Goal: Communication & Community: Share content

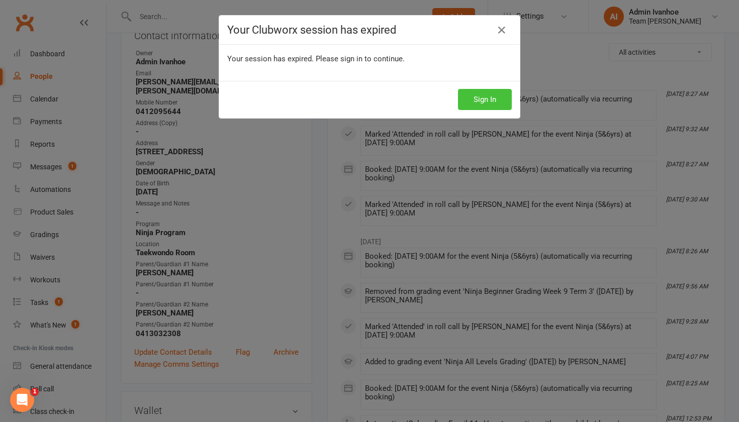
click at [472, 98] on button "Sign In" at bounding box center [485, 99] width 54 height 21
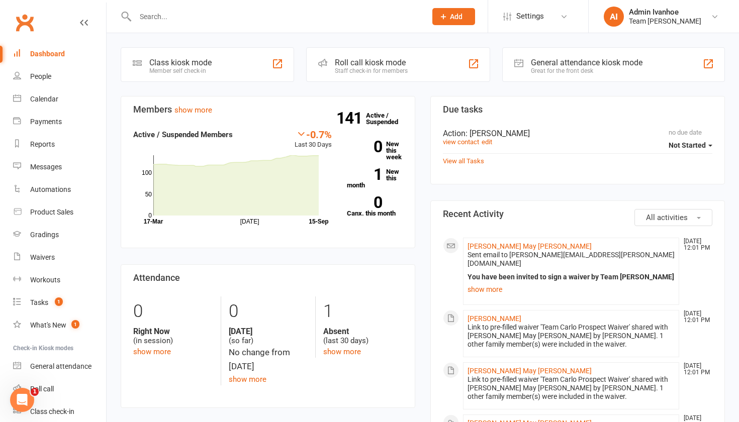
click at [157, 14] on input "text" at bounding box center [275, 17] width 287 height 14
click at [34, 99] on div "Calendar" at bounding box center [44, 99] width 28 height 8
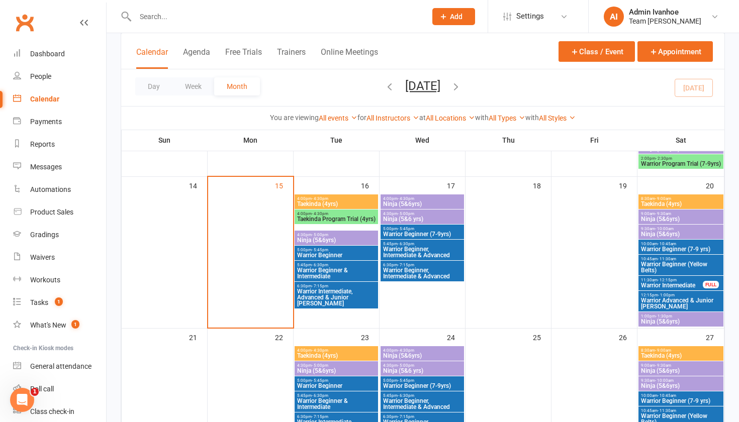
scroll to position [398, 0]
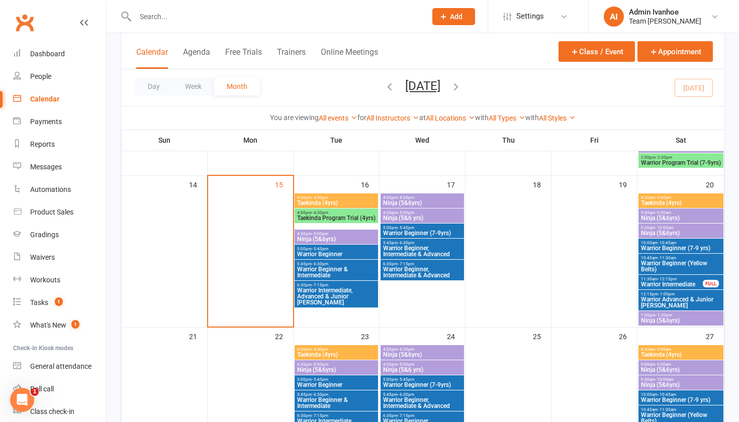
click at [404, 228] on span "- 5:45pm" at bounding box center [406, 228] width 17 height 5
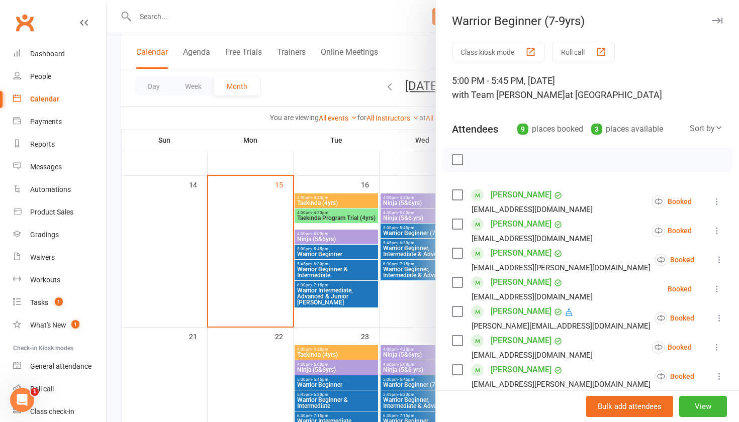
click at [413, 190] on div at bounding box center [423, 211] width 632 height 422
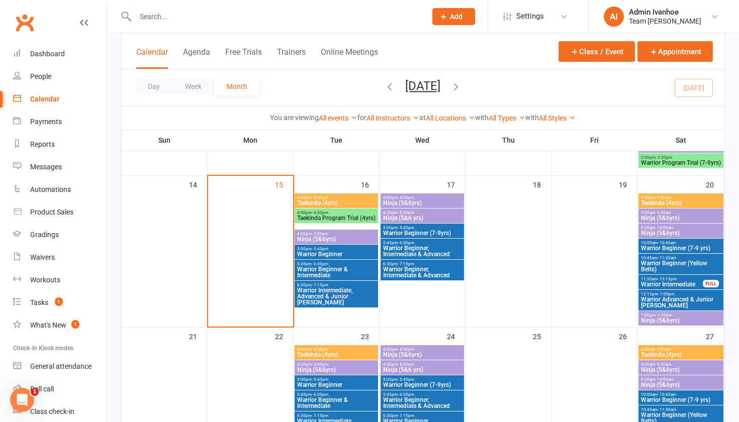
click at [412, 200] on span "Ninja (5&6yrs)" at bounding box center [422, 203] width 79 height 6
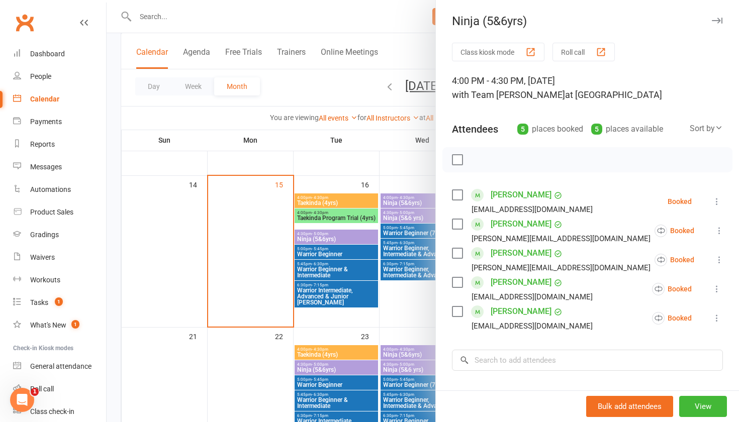
click at [718, 318] on icon at bounding box center [717, 318] width 10 height 10
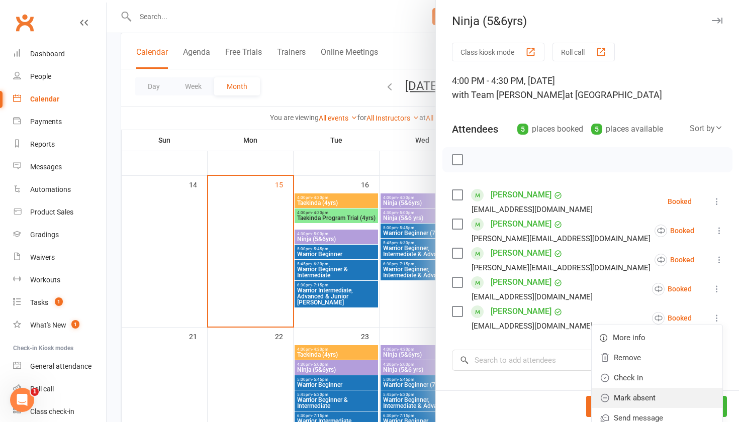
click at [657, 405] on link "Mark absent" at bounding box center [657, 398] width 131 height 20
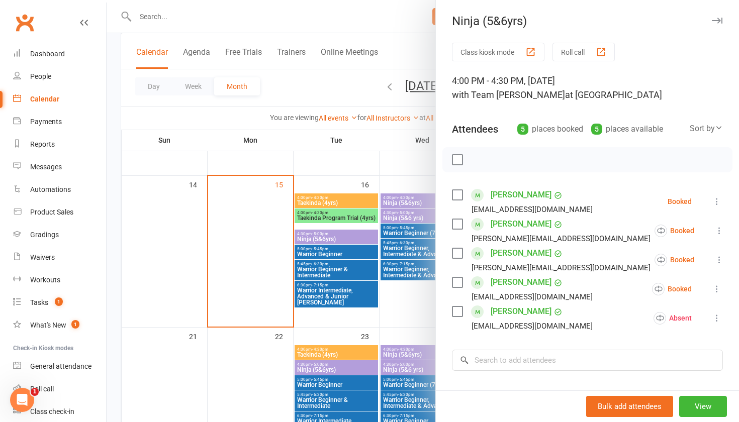
click at [315, 242] on div at bounding box center [423, 211] width 632 height 422
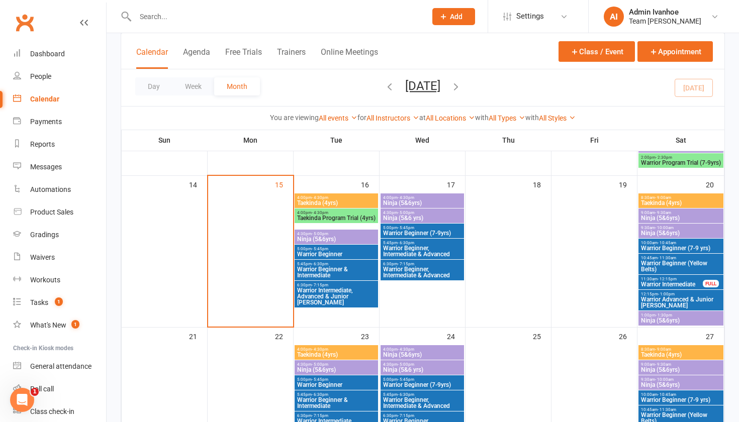
click at [325, 238] on span "Ninja (5&6yrs)" at bounding box center [336, 239] width 79 height 6
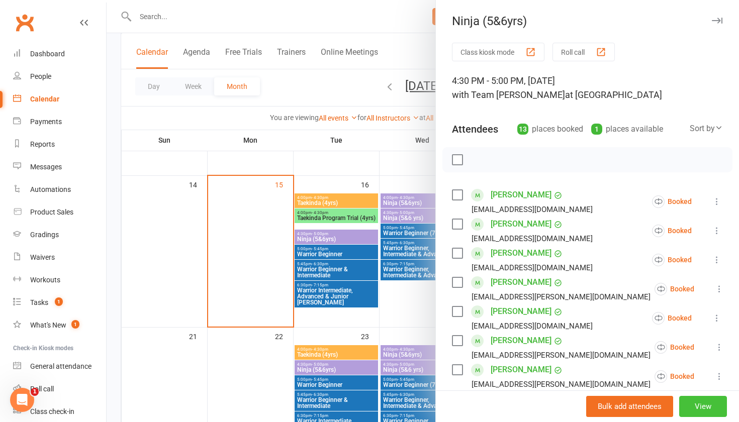
click at [700, 409] on button "View" at bounding box center [703, 406] width 48 height 21
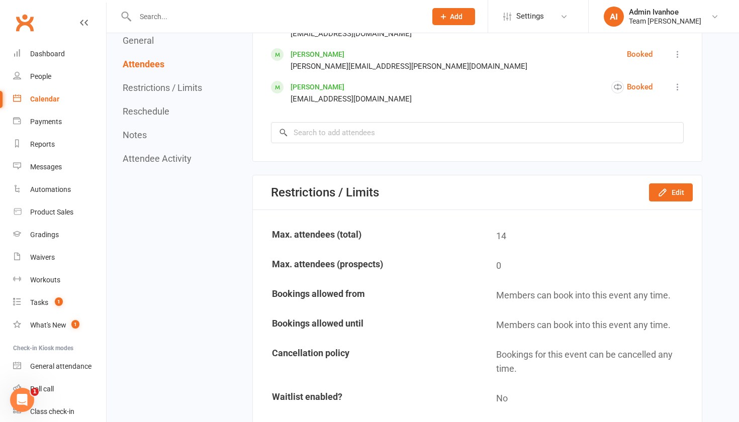
scroll to position [982, 0]
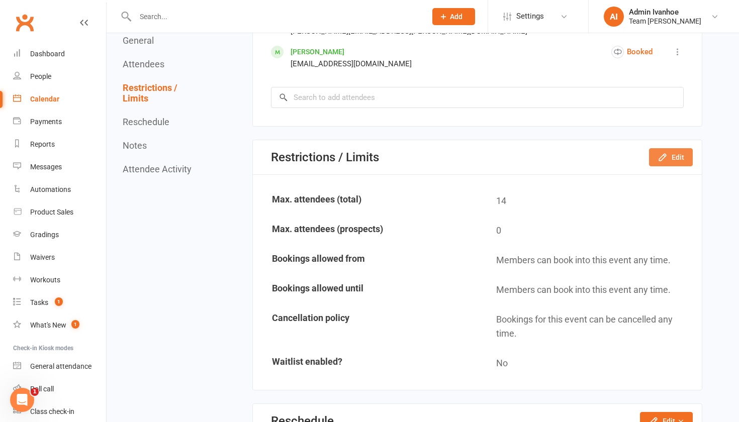
click at [679, 166] on button "Edit" at bounding box center [671, 157] width 44 height 18
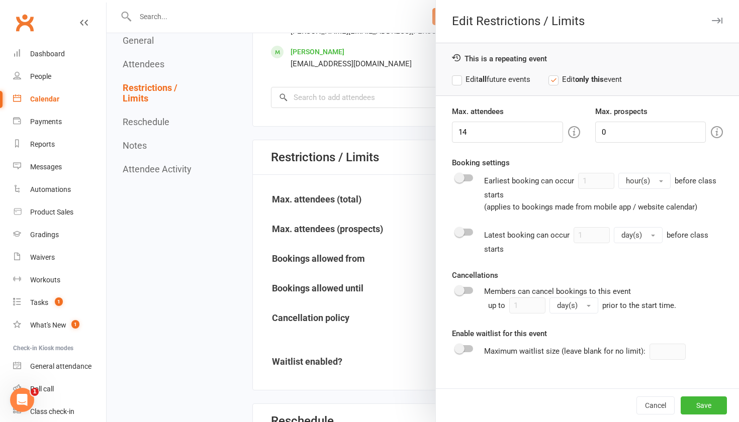
click at [404, 231] on div at bounding box center [423, 211] width 632 height 422
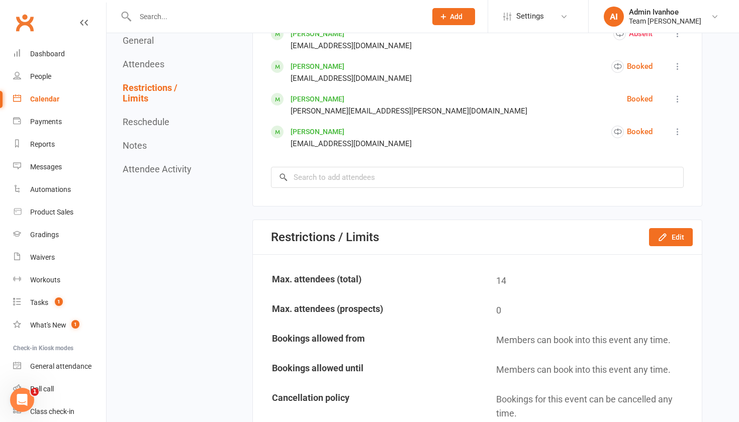
scroll to position [898, 0]
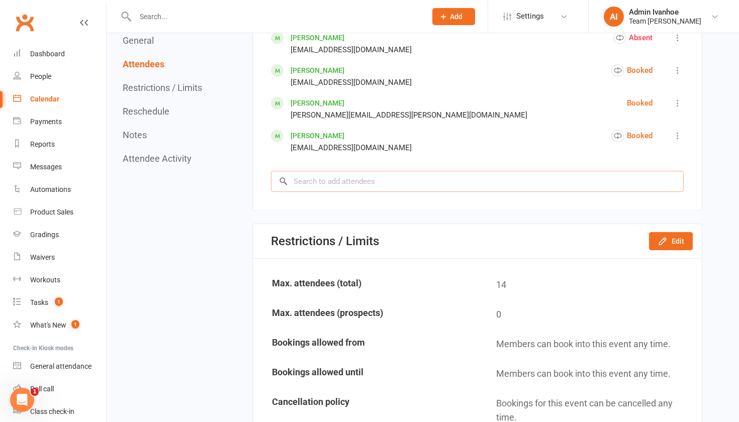
click at [385, 192] on input "search" at bounding box center [477, 181] width 413 height 21
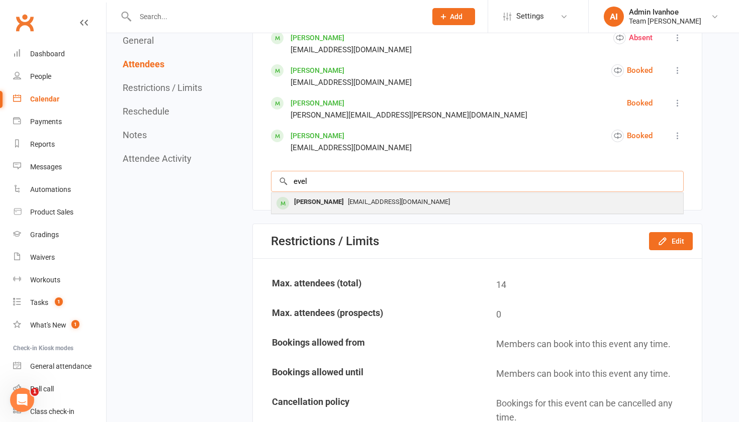
type input "evel"
click at [396, 206] on span "nicoleqin123@gmail.com" at bounding box center [399, 202] width 102 height 8
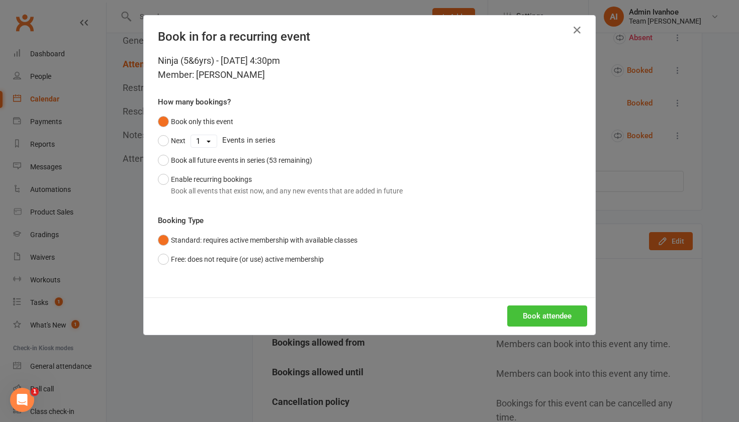
click at [560, 321] on button "Book attendee" at bounding box center [547, 316] width 80 height 21
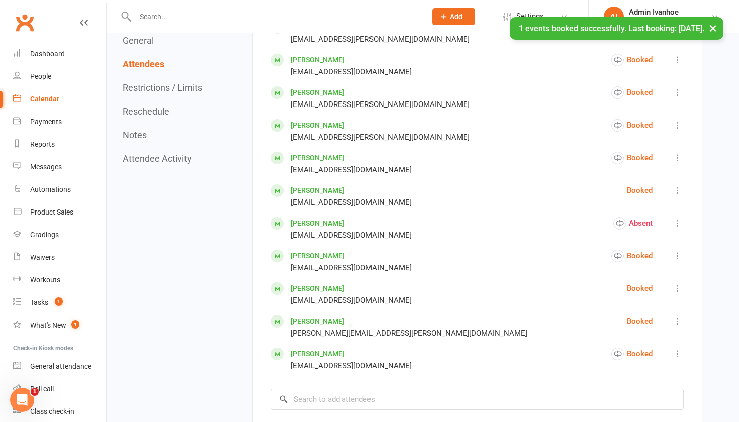
scroll to position [693, 0]
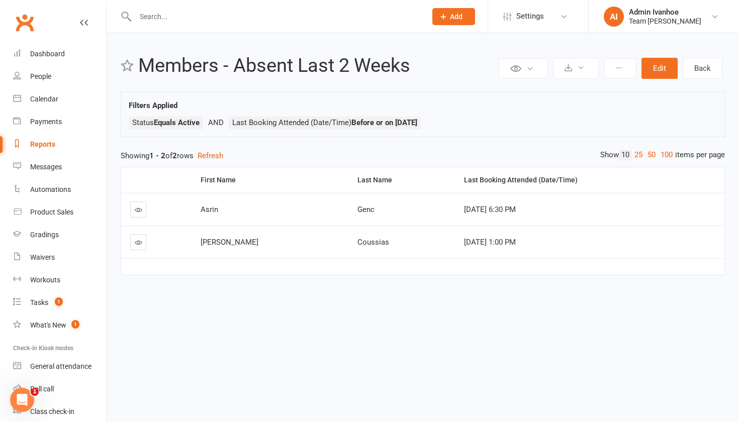
click at [136, 240] on icon at bounding box center [139, 243] width 8 height 8
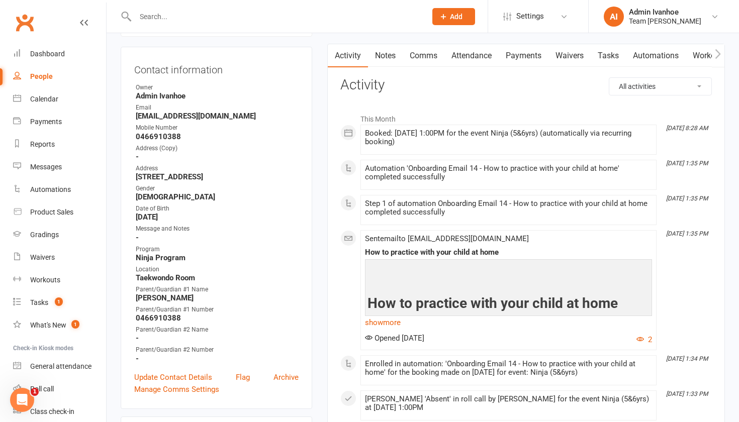
scroll to position [104, 0]
click at [427, 58] on link "Comms" at bounding box center [424, 56] width 42 height 23
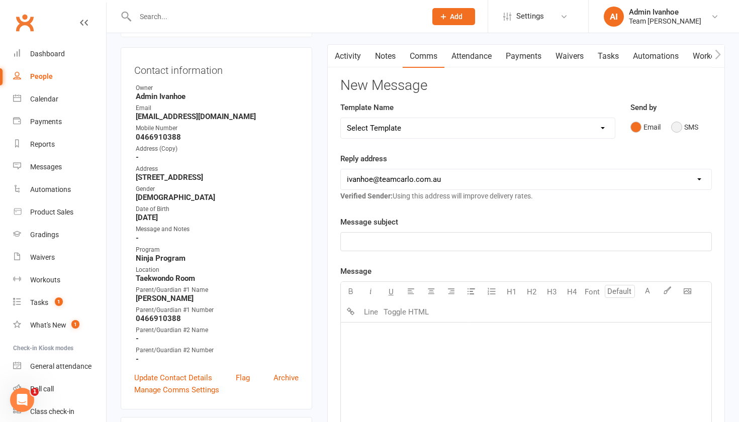
click at [677, 129] on button "SMS" at bounding box center [684, 127] width 27 height 19
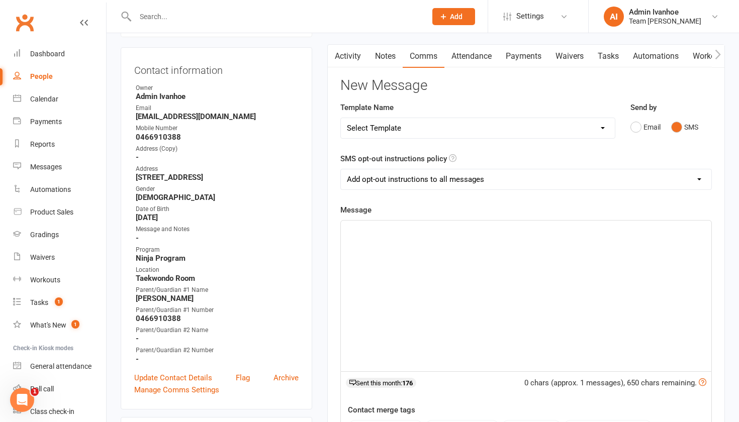
click at [432, 281] on div "﻿" at bounding box center [526, 296] width 370 height 151
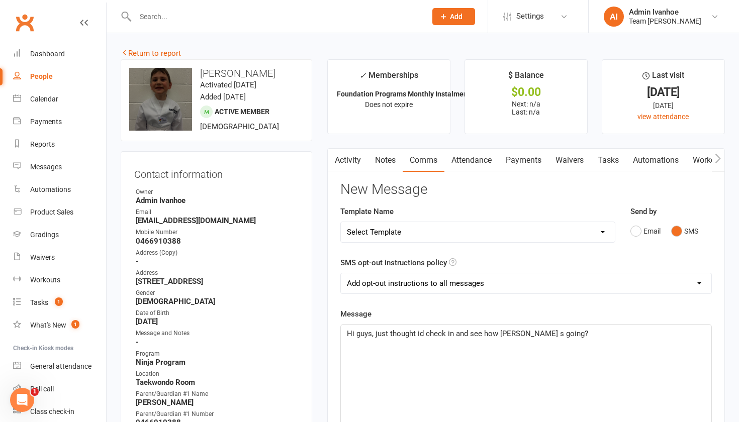
click at [531, 334] on span "Hi guys, just thought id check in and see how Matthew s going?" at bounding box center [467, 333] width 241 height 9
click at [422, 332] on span "Hi guys, just thought id check in and see how Matthew is going?" at bounding box center [468, 333] width 243 height 9
click at [580, 333] on p "Hi guys, just thought I'd check in and see how Matthew is going?" at bounding box center [526, 334] width 358 height 12
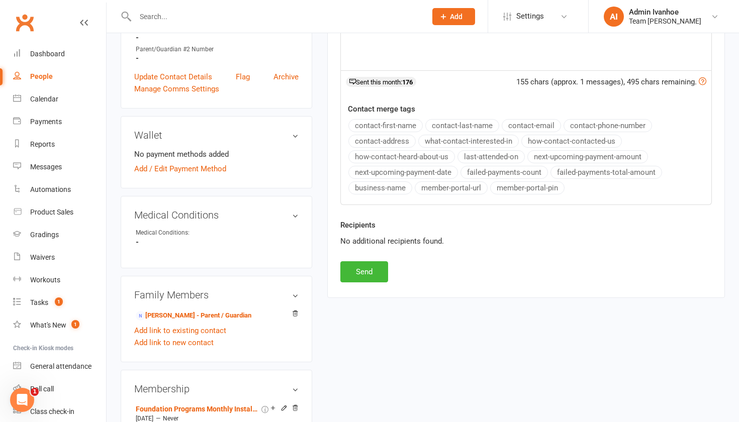
scroll to position [412, 0]
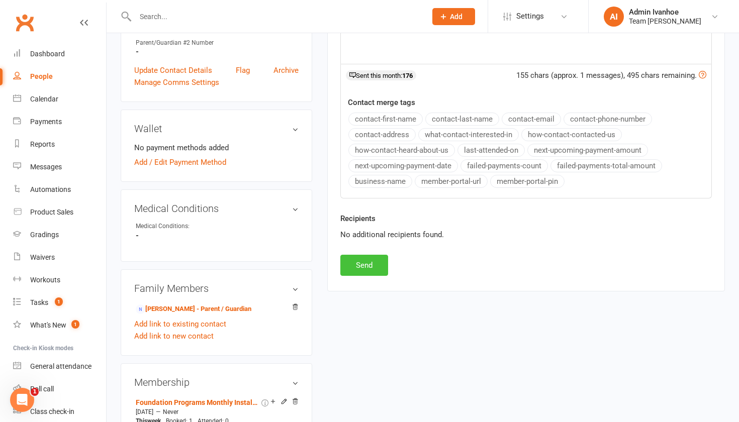
click at [377, 262] on button "Send" at bounding box center [364, 265] width 48 height 21
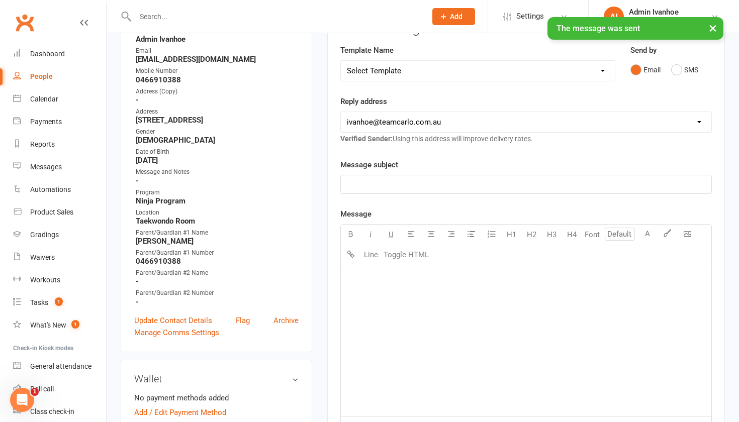
scroll to position [101, 0]
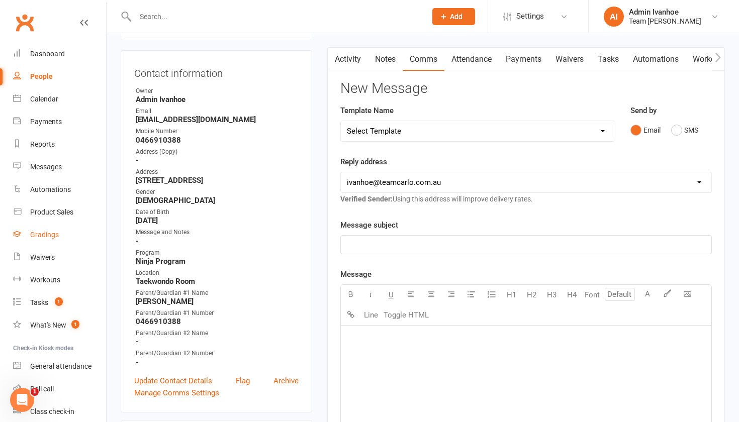
click at [49, 230] on link "Gradings" at bounding box center [59, 235] width 93 height 23
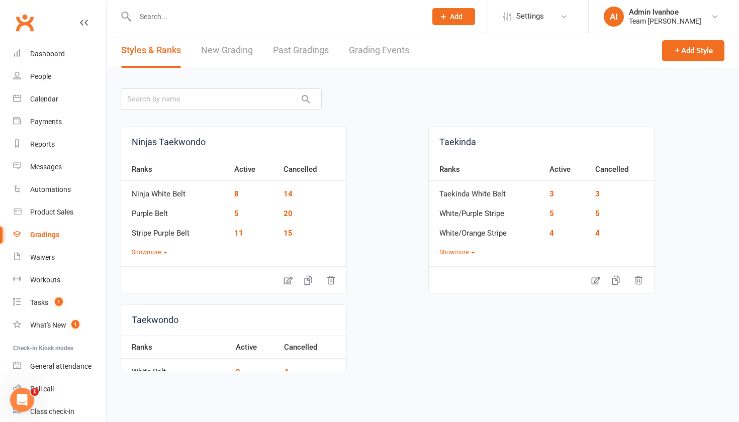
click at [391, 56] on link "Grading Events" at bounding box center [379, 50] width 60 height 35
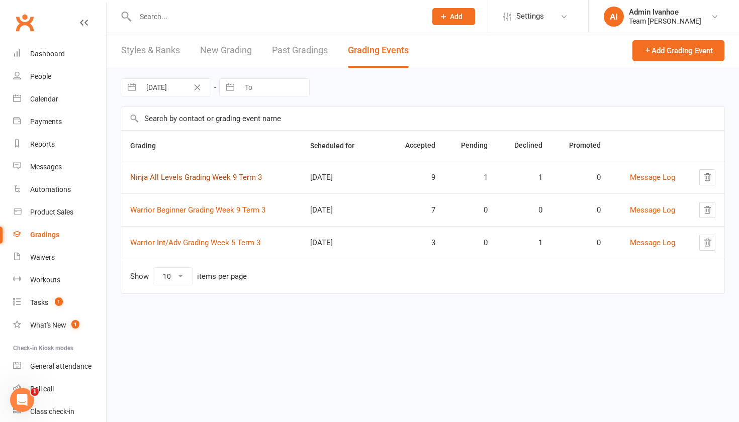
click at [184, 177] on link "Ninja All Levels Grading Week 9 Term 3" at bounding box center [196, 177] width 132 height 9
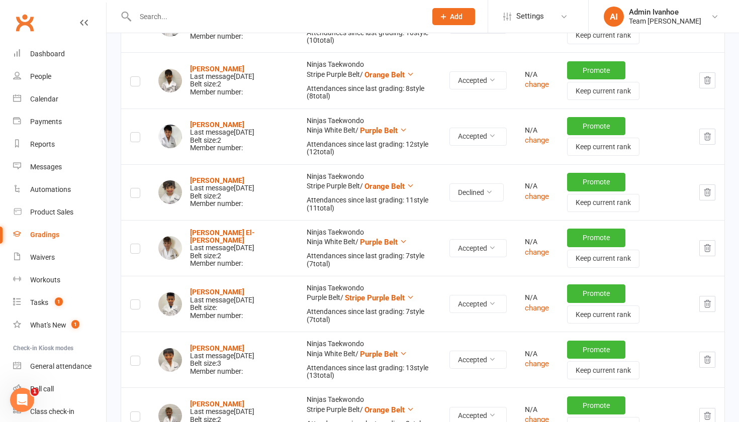
scroll to position [230, 0]
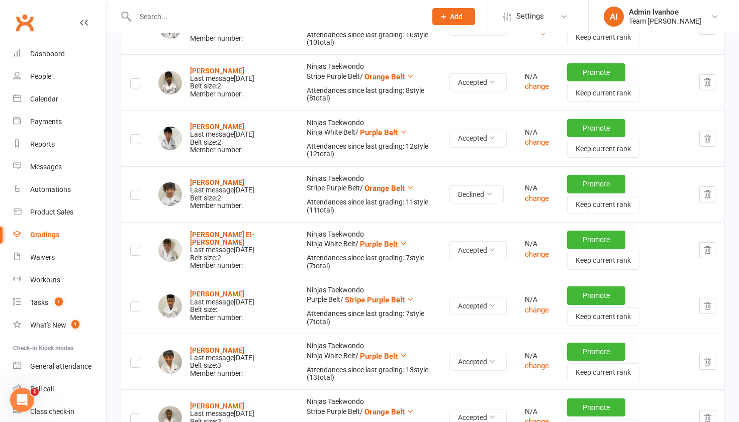
click at [134, 197] on label at bounding box center [135, 197] width 10 height 0
click at [134, 191] on input "checkbox" at bounding box center [135, 191] width 10 height 0
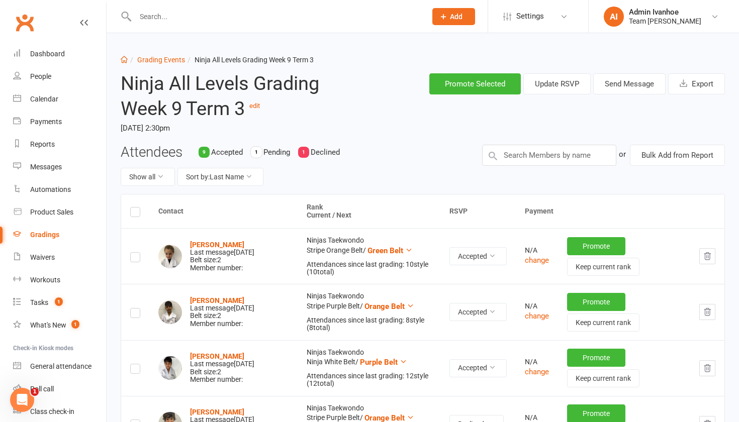
scroll to position [0, 0]
click at [617, 90] on button "Send Message" at bounding box center [629, 83] width 72 height 21
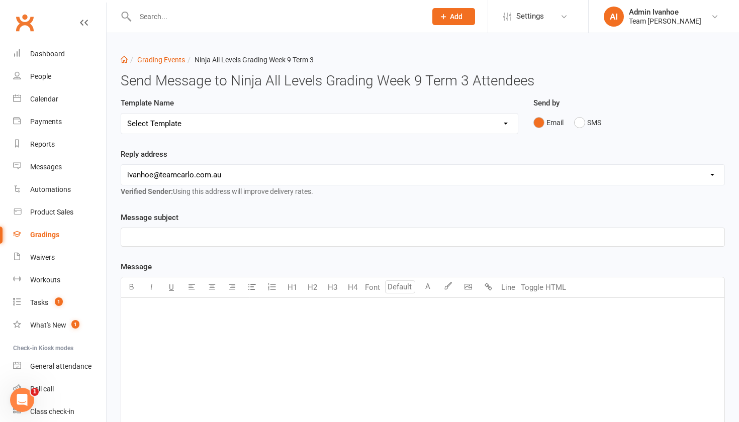
select select "7"
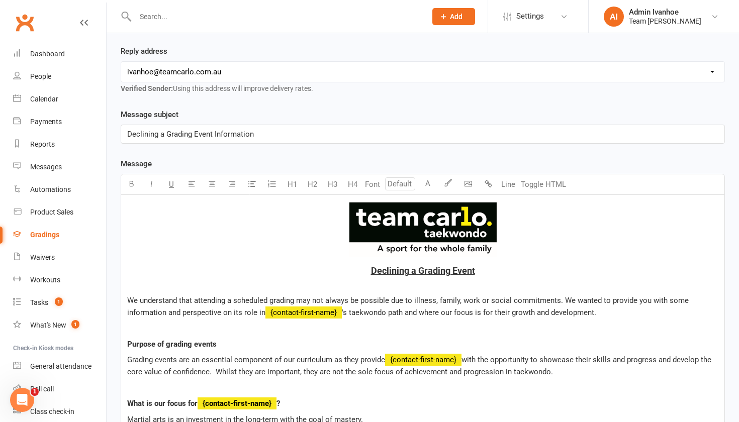
scroll to position [131, 1]
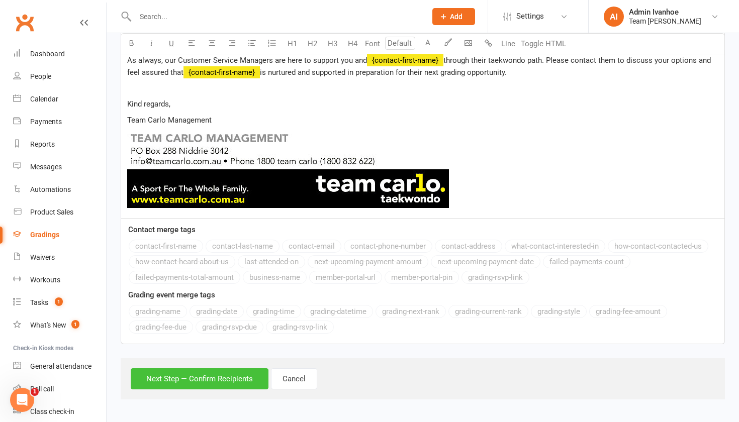
click at [166, 373] on button "Next Step — Confirm Recipients" at bounding box center [200, 378] width 138 height 21
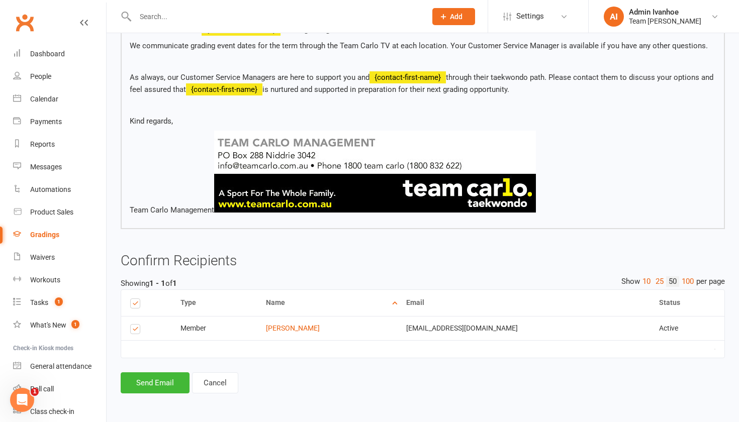
scroll to position [723, 0]
click at [166, 373] on button "Send Email" at bounding box center [155, 382] width 69 height 21
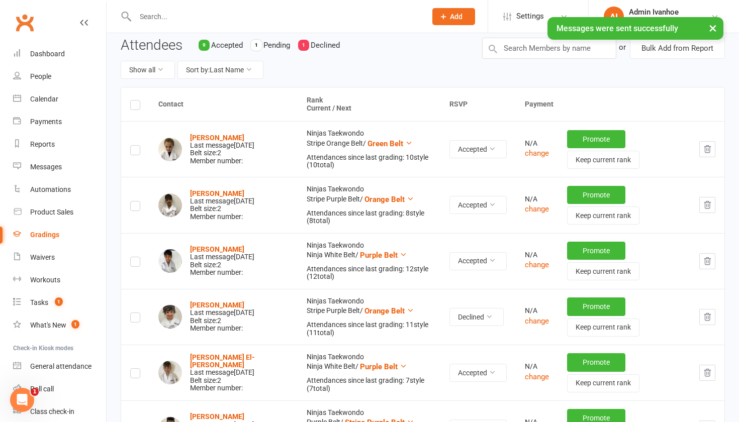
scroll to position [105, 0]
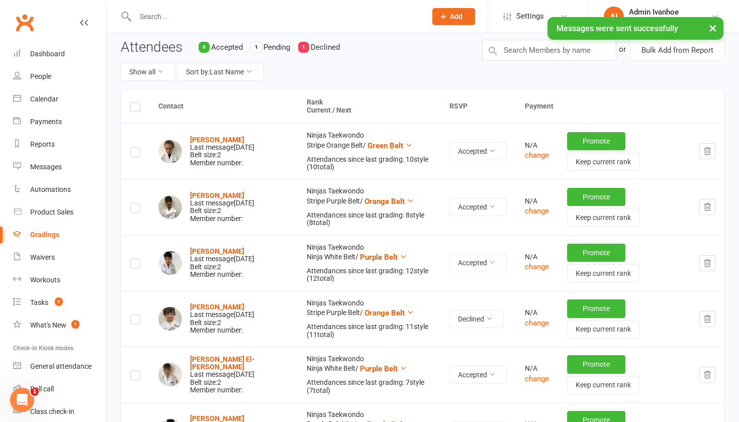
click at [709, 323] on icon "button" at bounding box center [707, 319] width 9 height 9
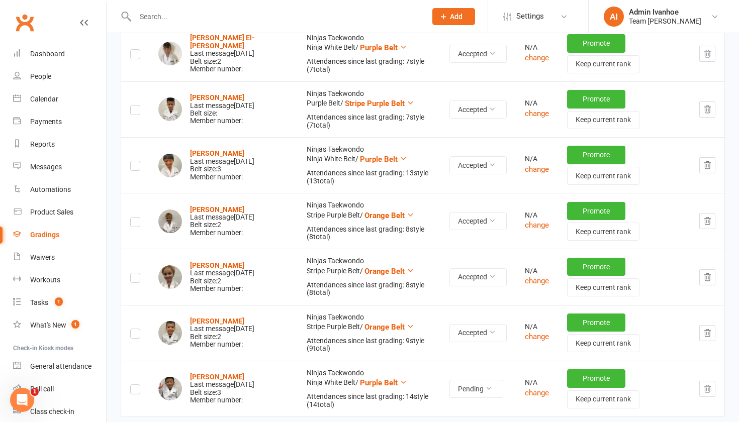
scroll to position [400, 0]
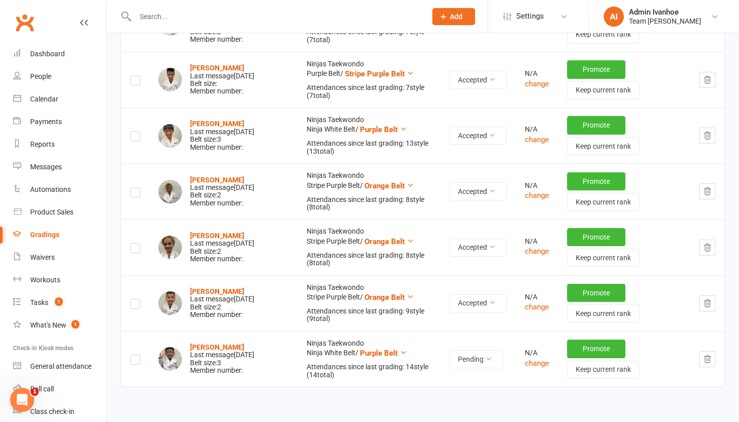
click at [710, 355] on icon "button" at bounding box center [707, 359] width 9 height 9
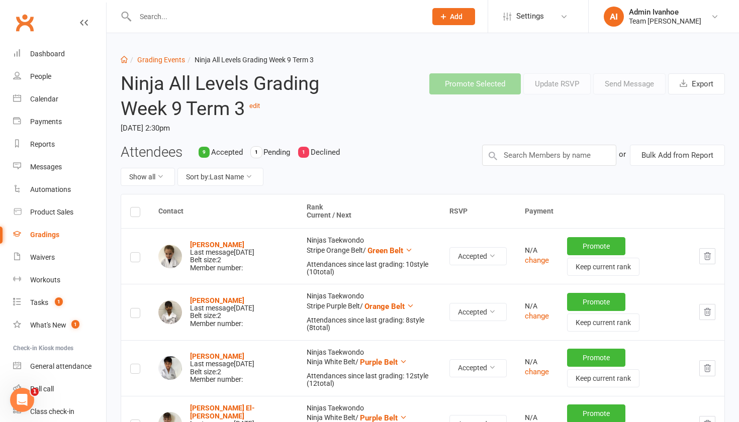
scroll to position [0, 0]
click at [155, 58] on link "Grading Events" at bounding box center [161, 60] width 48 height 8
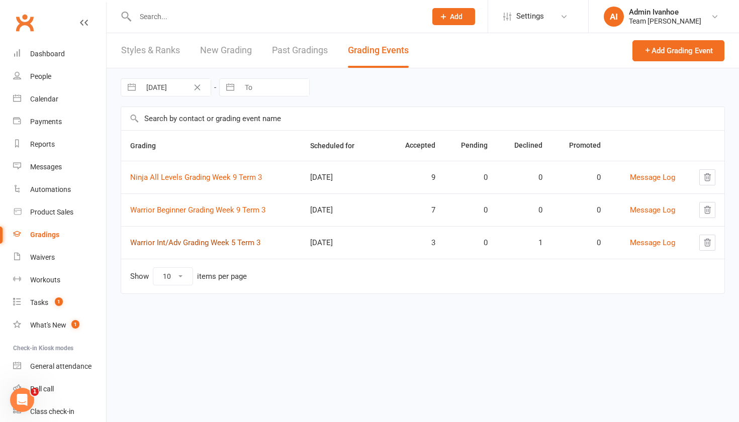
click at [223, 245] on link "Warrior Int/Adv Grading Week 5 Term 3" at bounding box center [195, 242] width 130 height 9
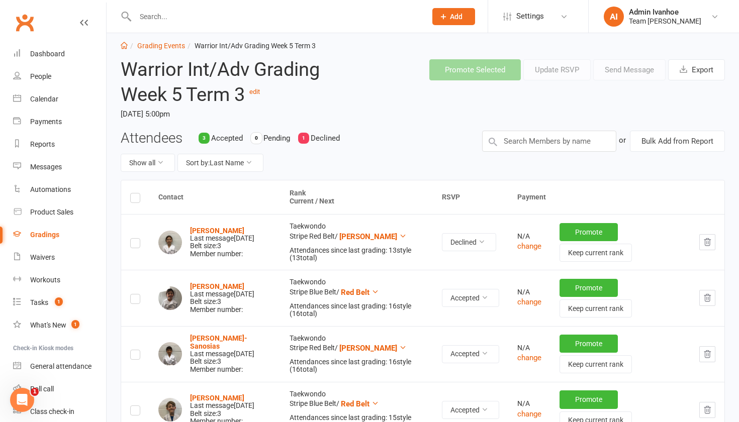
scroll to position [16, 0]
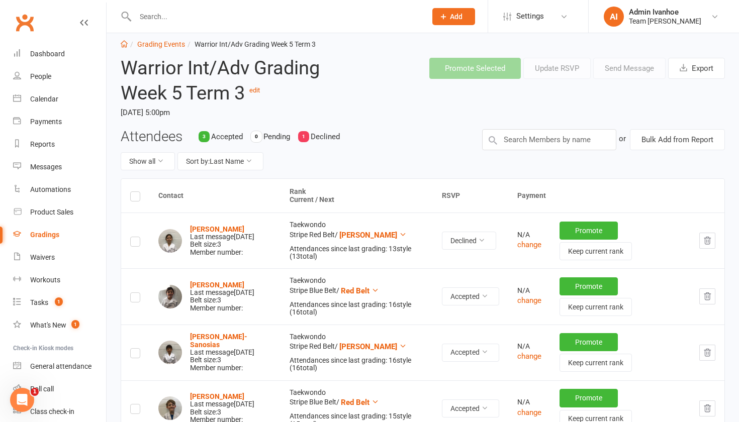
click at [131, 243] on label at bounding box center [135, 243] width 10 height 0
click at [131, 237] on input "checkbox" at bounding box center [135, 237] width 10 height 0
click at [292, 203] on th "Rank Current / Next" at bounding box center [356, 196] width 153 height 34
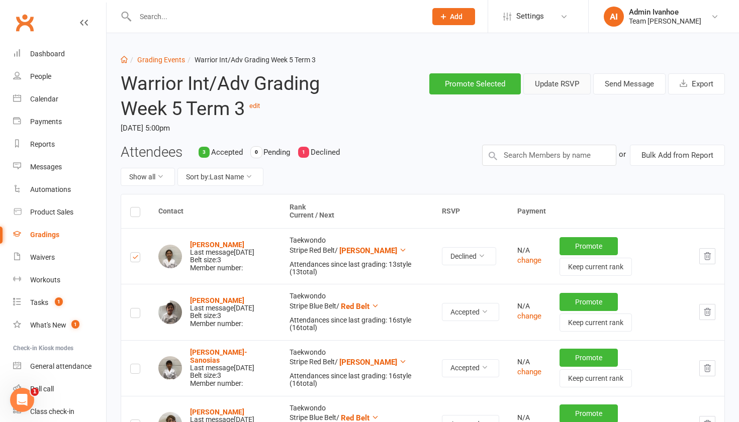
scroll to position [0, 0]
click at [625, 76] on button "Send Message" at bounding box center [629, 83] width 72 height 21
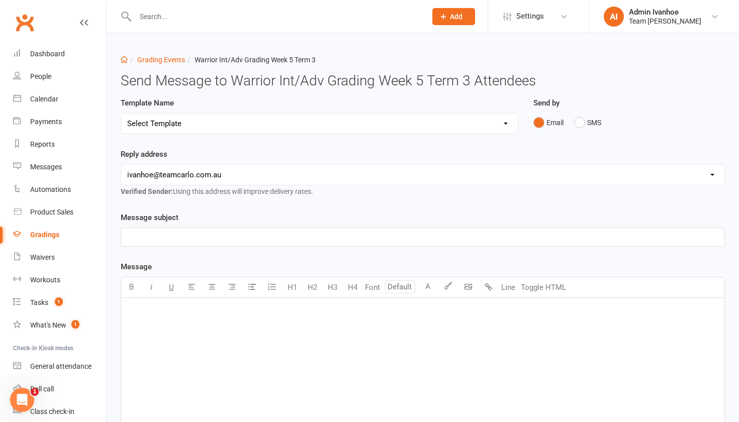
select select "7"
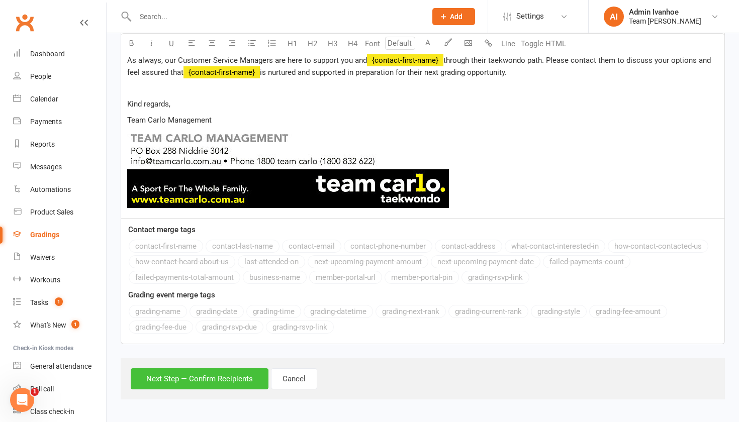
click at [189, 368] on button "Next Step — Confirm Recipients" at bounding box center [200, 378] width 138 height 21
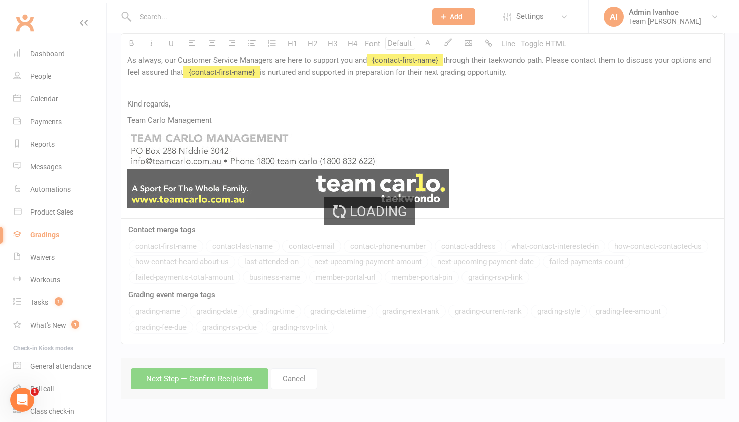
scroll to position [723, 0]
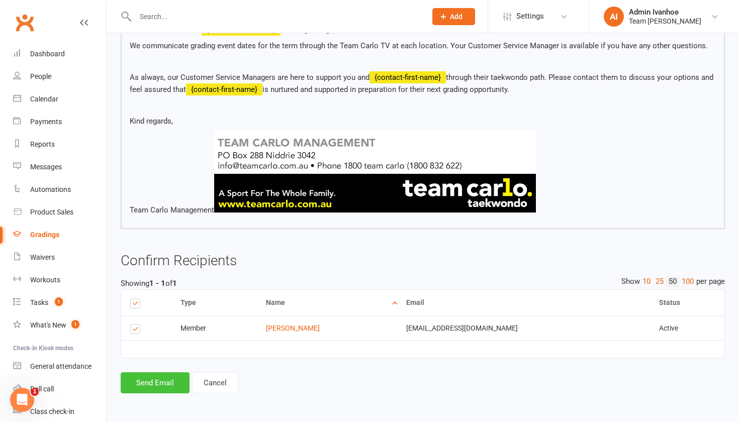
click at [169, 381] on button "Send Email" at bounding box center [155, 382] width 69 height 21
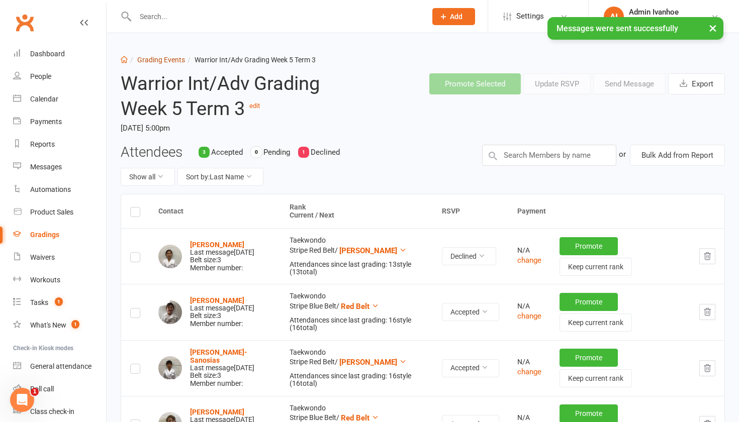
click at [164, 62] on link "Grading Events" at bounding box center [161, 60] width 48 height 8
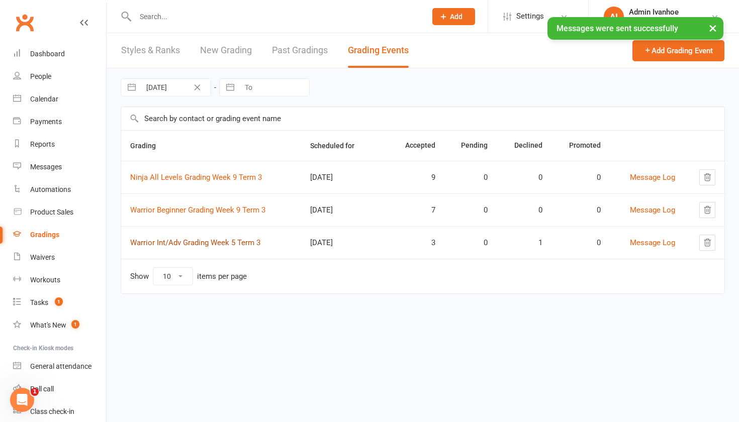
click at [190, 245] on link "Warrior Int/Adv Grading Week 5 Term 3" at bounding box center [195, 242] width 130 height 9
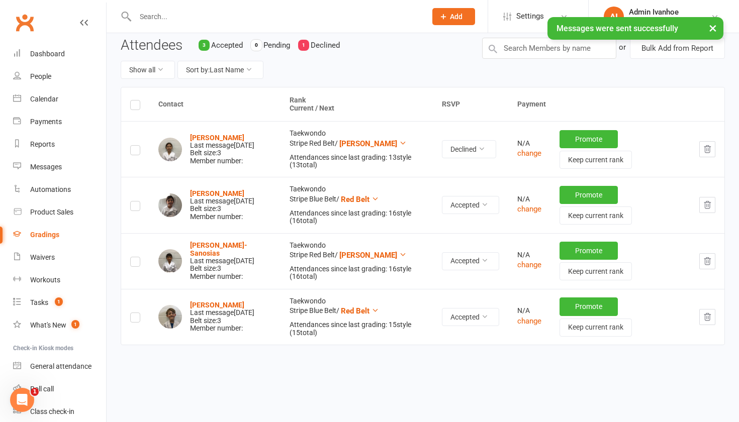
scroll to position [104, 0]
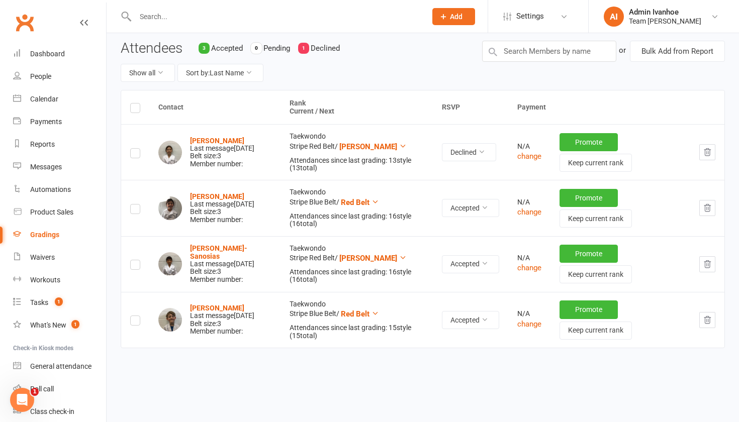
click at [708, 152] on icon "button" at bounding box center [707, 152] width 9 height 9
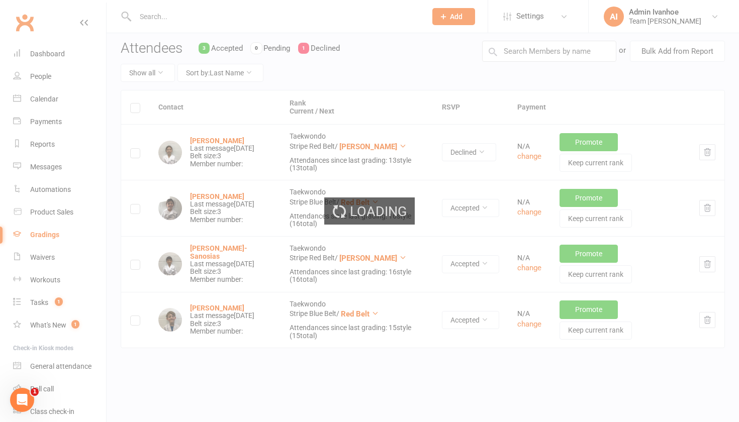
scroll to position [72, 0]
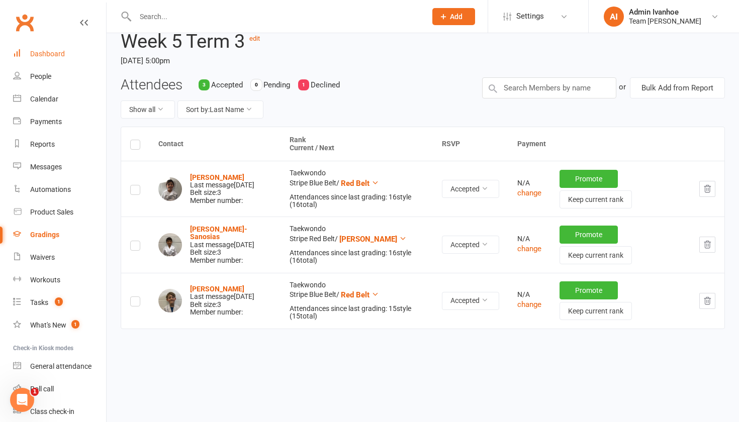
click at [39, 53] on div "Dashboard" at bounding box center [47, 54] width 35 height 8
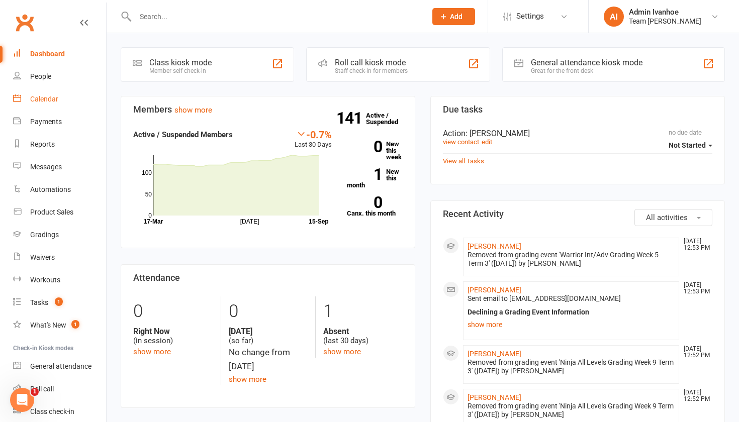
click at [39, 100] on div "Calendar" at bounding box center [44, 99] width 28 height 8
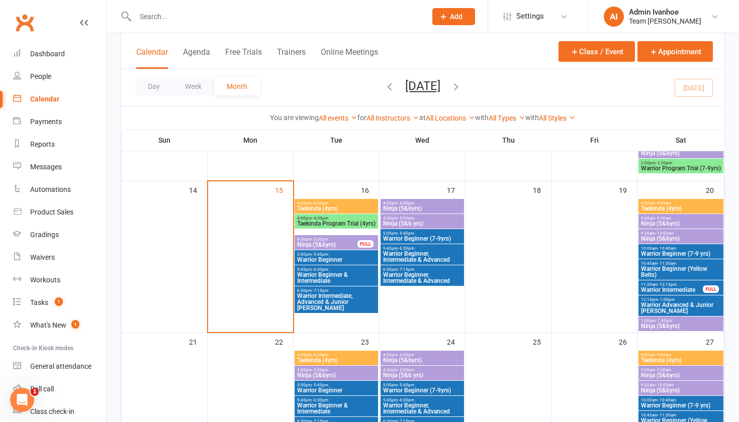
scroll to position [394, 0]
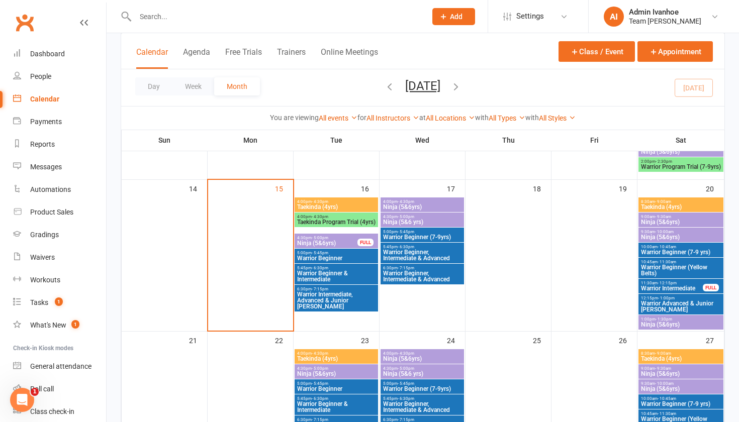
click at [342, 240] on div "4:30pm - 5:00pm Ninja (5&6yrs) FULL" at bounding box center [336, 241] width 83 height 15
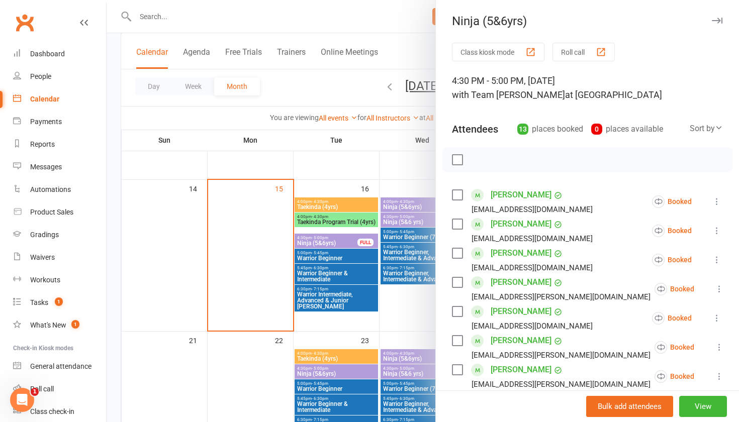
scroll to position [0, 0]
click at [693, 403] on button "View" at bounding box center [703, 406] width 48 height 21
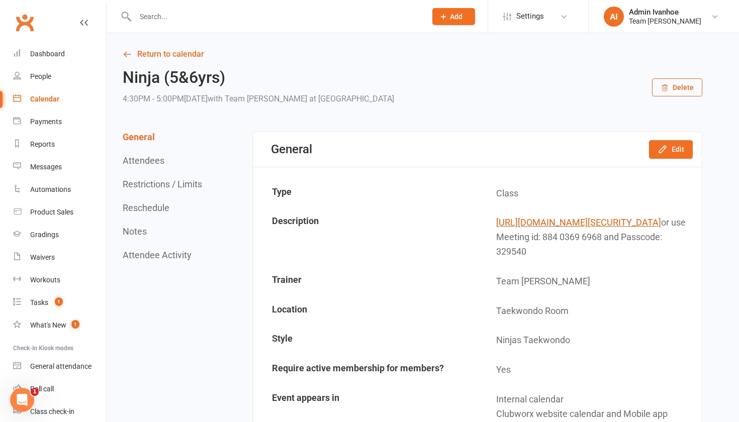
click at [144, 180] on button "Restrictions / Limits" at bounding box center [162, 184] width 79 height 11
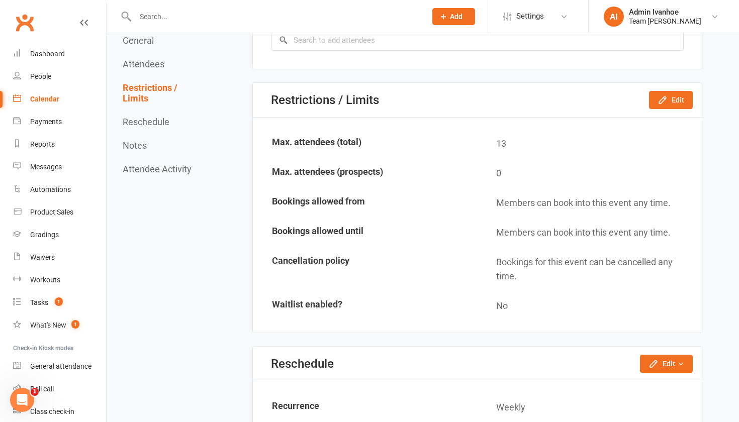
scroll to position [1049, 0]
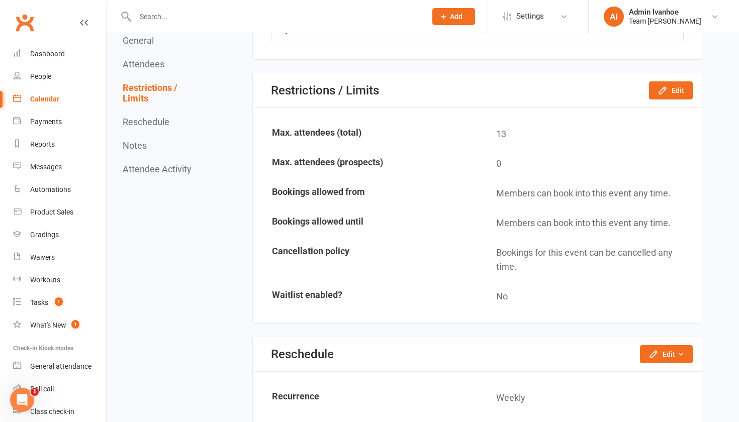
click at [697, 103] on div "Restrictions / Limits Edit" at bounding box center [477, 90] width 449 height 35
click at [668, 95] on icon "button" at bounding box center [662, 90] width 10 height 10
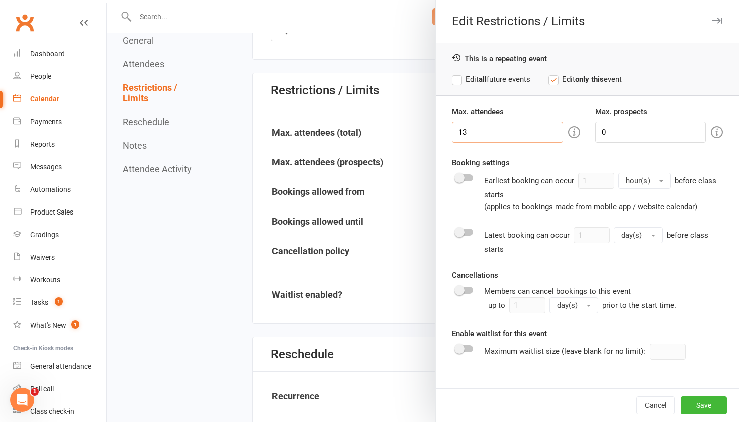
click at [537, 129] on input "13" at bounding box center [507, 132] width 111 height 21
type input "14"
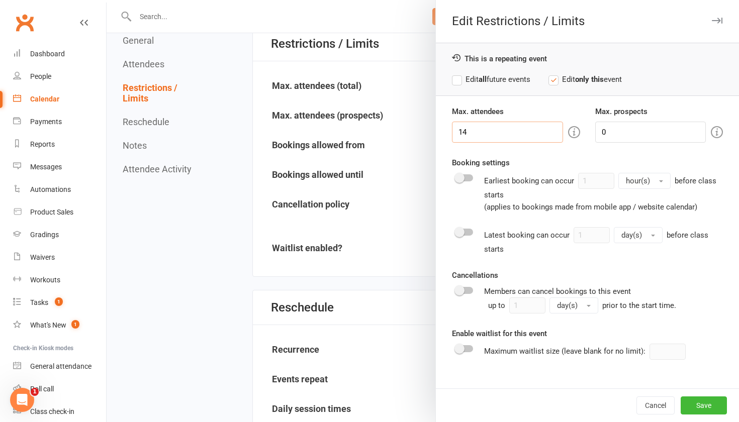
scroll to position [1096, 0]
click at [699, 412] on button "Save" at bounding box center [704, 406] width 46 height 18
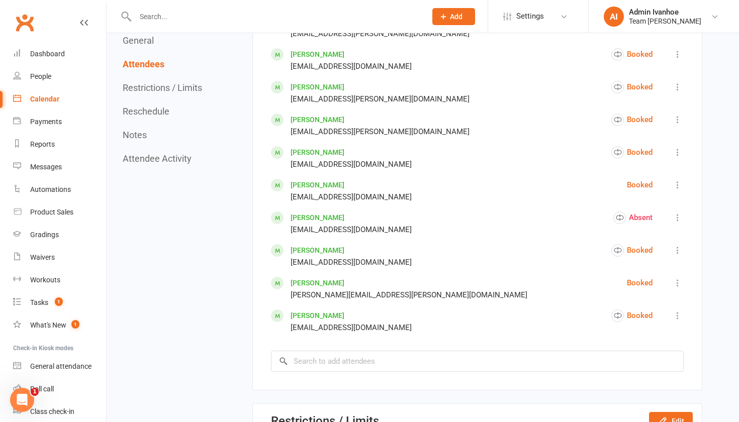
scroll to position [720, 0]
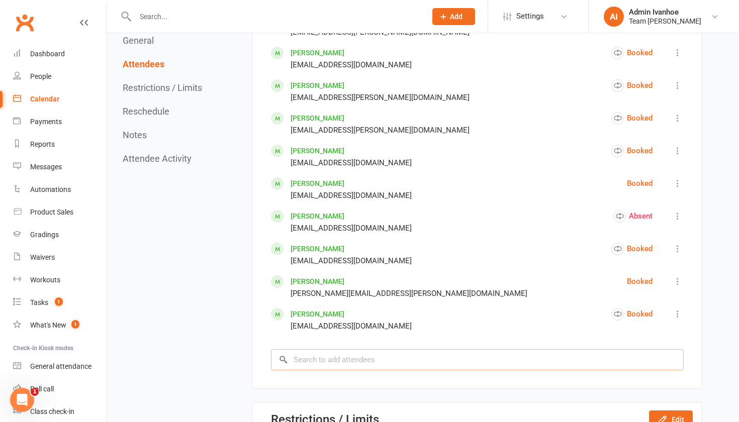
click at [386, 370] on input "search" at bounding box center [477, 359] width 413 height 21
type input "even"
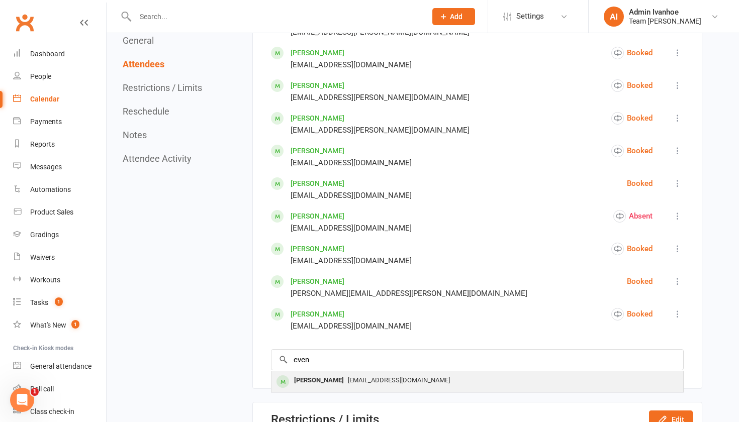
drag, startPoint x: 386, startPoint y: 371, endPoint x: 388, endPoint y: 388, distance: 17.3
click at [388, 384] on span "nicoleqin123@gmail.com" at bounding box center [399, 380] width 102 height 8
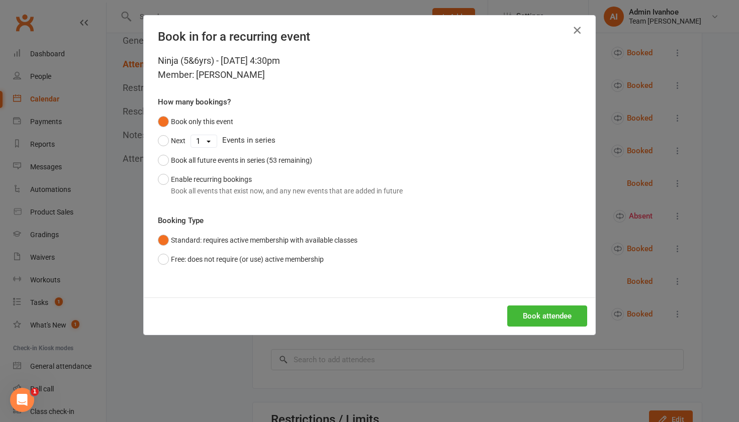
click at [578, 28] on icon "button" at bounding box center [577, 30] width 12 height 12
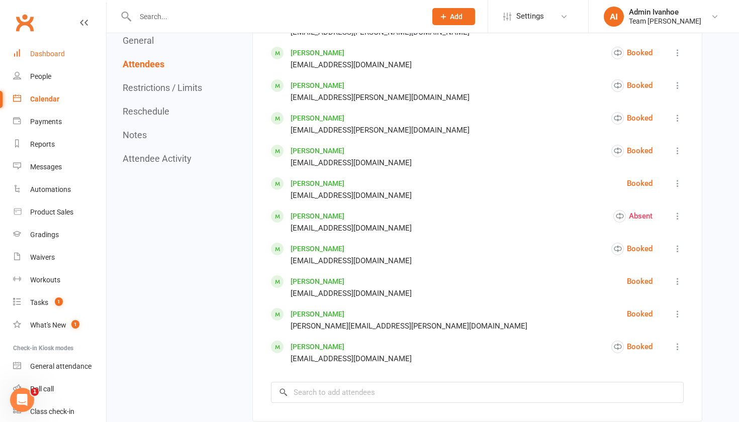
click at [38, 57] on div "Dashboard" at bounding box center [47, 54] width 35 height 8
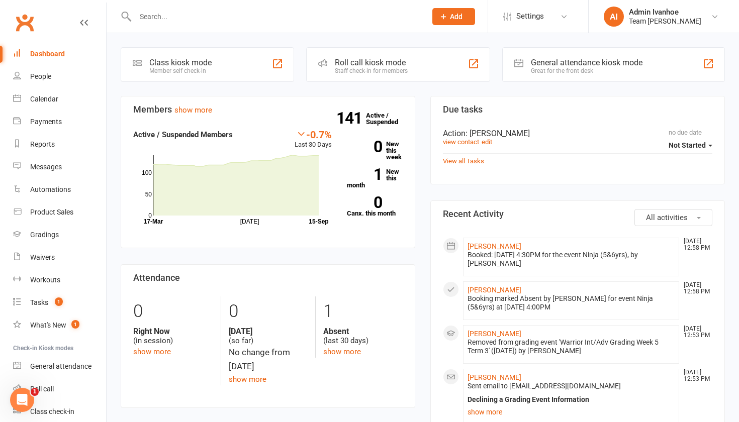
click at [192, 21] on input "text" at bounding box center [275, 17] width 287 height 14
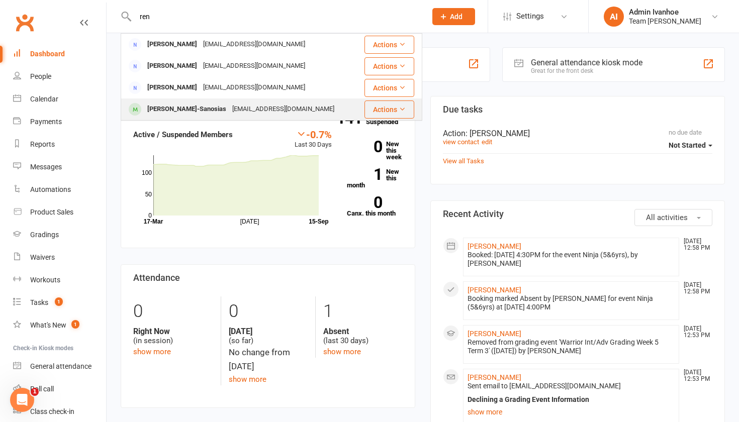
type input "ren"
click at [172, 108] on div "Ren Moriya-Sanosias" at bounding box center [186, 109] width 85 height 15
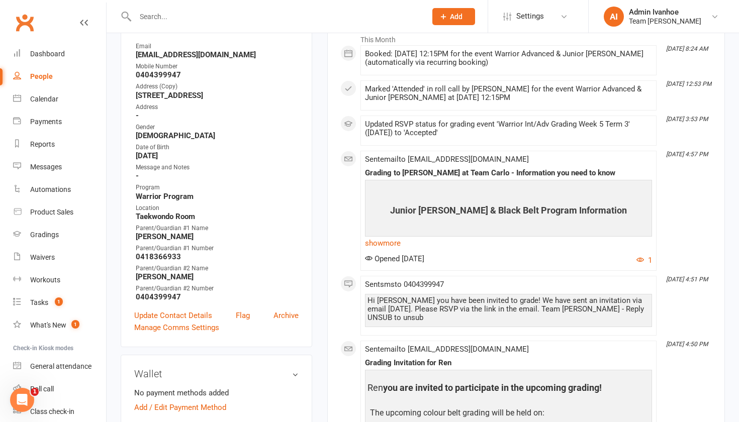
scroll to position [172, 0]
click at [380, 242] on link "show more" at bounding box center [508, 243] width 287 height 14
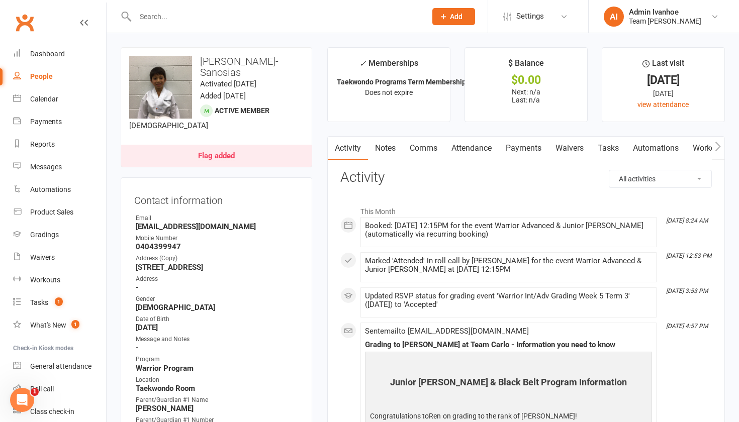
scroll to position [0, 0]
click at [44, 49] on link "Dashboard" at bounding box center [59, 54] width 93 height 23
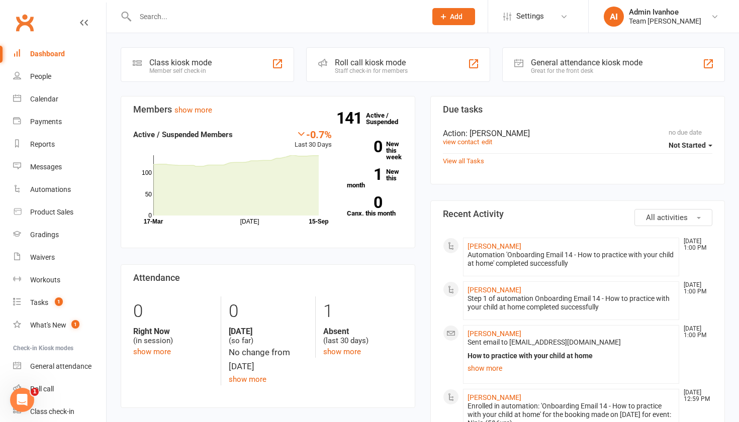
click at [48, 51] on div "Dashboard" at bounding box center [47, 54] width 35 height 8
click at [47, 84] on link "People" at bounding box center [59, 76] width 93 height 23
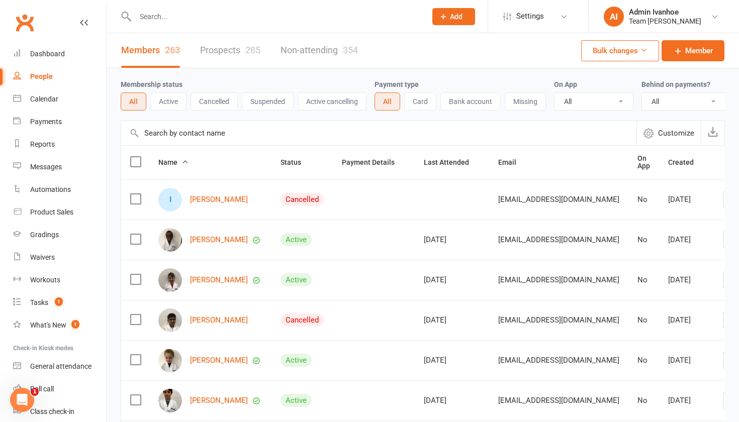
click at [47, 102] on div "Calendar" at bounding box center [44, 99] width 28 height 8
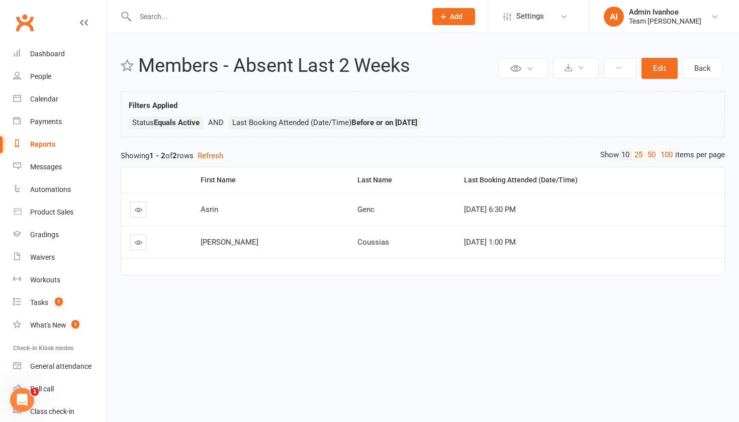
click at [143, 206] on link at bounding box center [138, 210] width 16 height 16
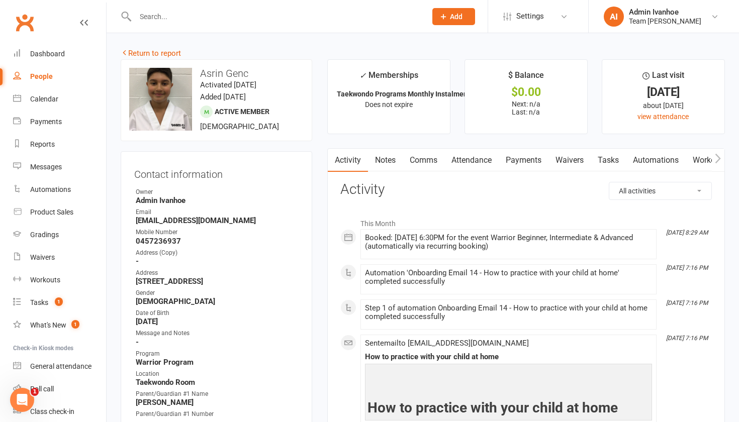
click at [427, 160] on link "Comms" at bounding box center [424, 160] width 42 height 23
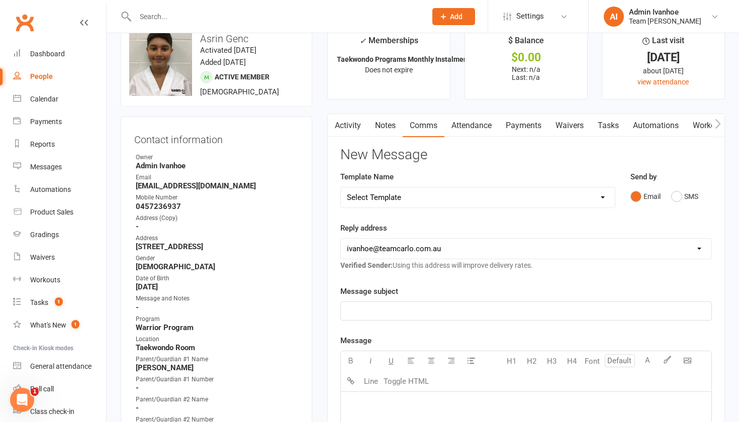
scroll to position [37, 0]
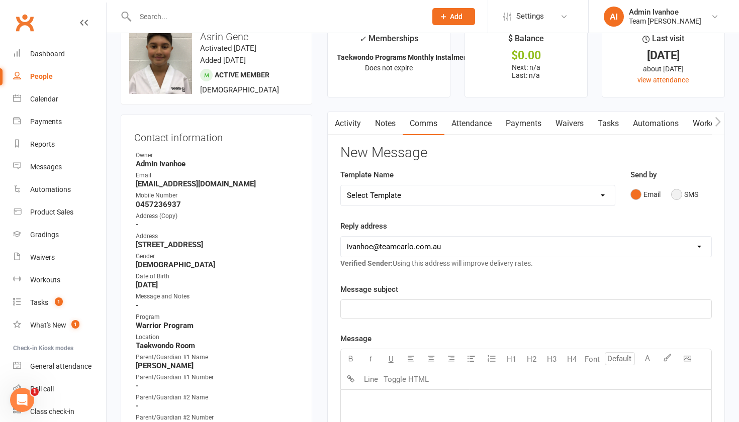
click at [677, 192] on button "SMS" at bounding box center [684, 194] width 27 height 19
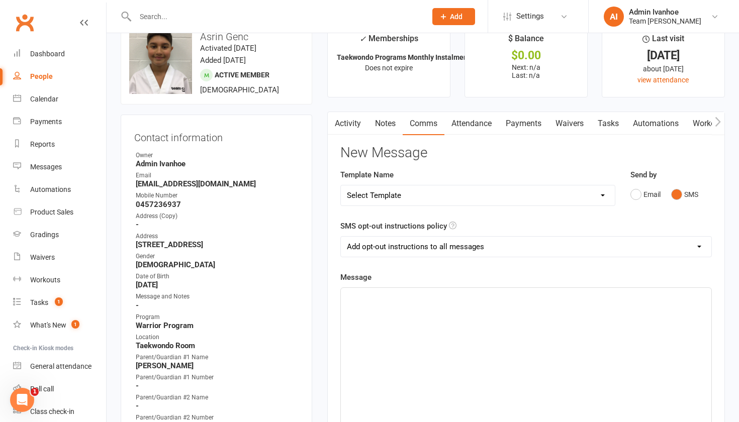
click at [435, 318] on div "﻿" at bounding box center [526, 363] width 370 height 151
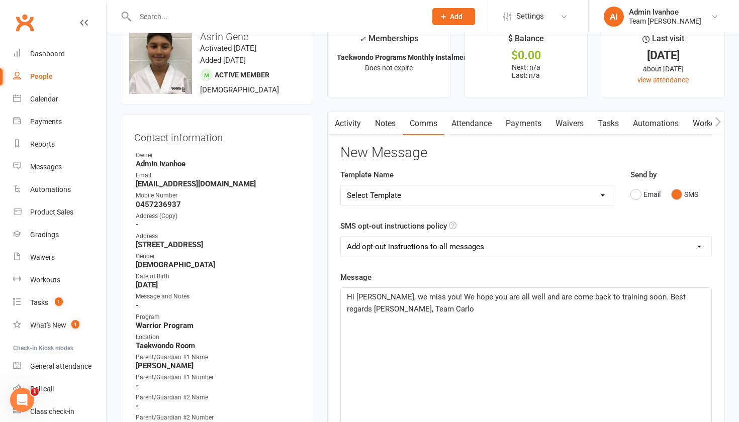
click at [550, 296] on span "Hi Asrin, we miss you! We hope you are all well and are come back to training s…" at bounding box center [517, 303] width 341 height 21
click at [422, 312] on p "Hi Asrin, we miss you! We hope you are all well and are coming back to training…" at bounding box center [526, 303] width 358 height 24
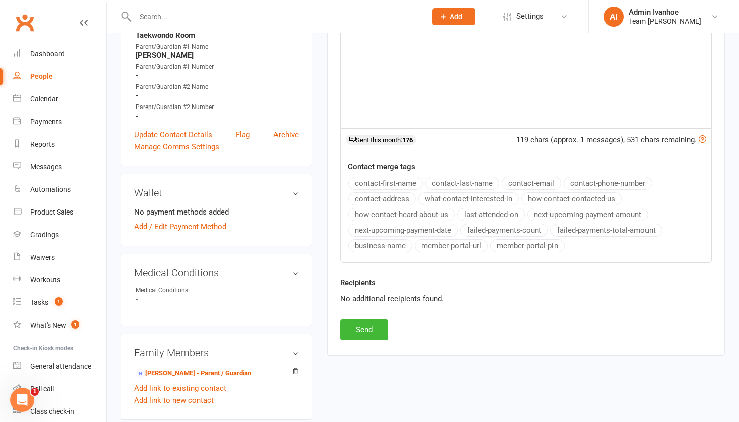
scroll to position [367, 0]
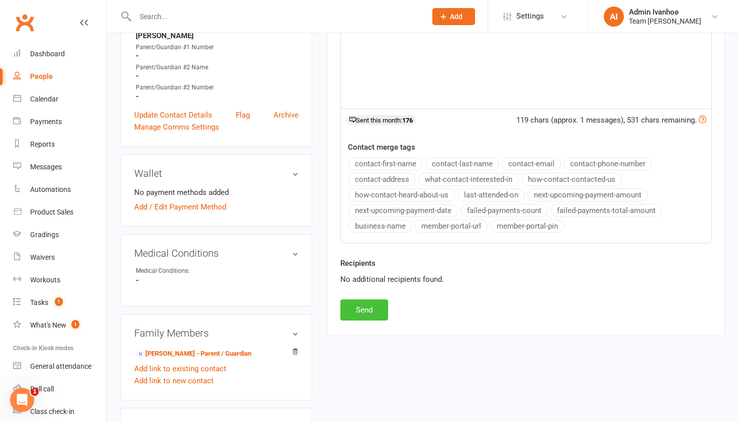
click at [352, 311] on button "Send" at bounding box center [364, 310] width 48 height 21
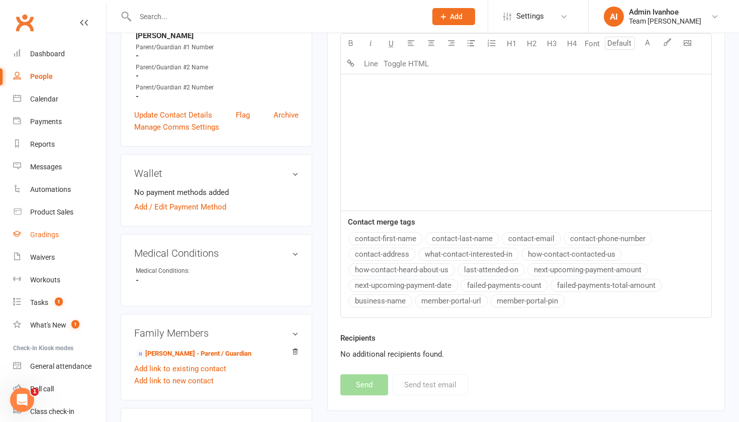
click at [44, 238] on div "Gradings" at bounding box center [44, 235] width 29 height 8
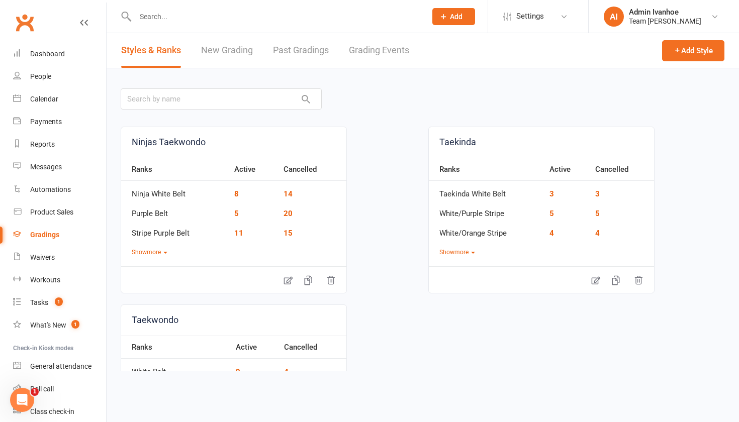
click at [375, 49] on link "Grading Events" at bounding box center [379, 50] width 60 height 35
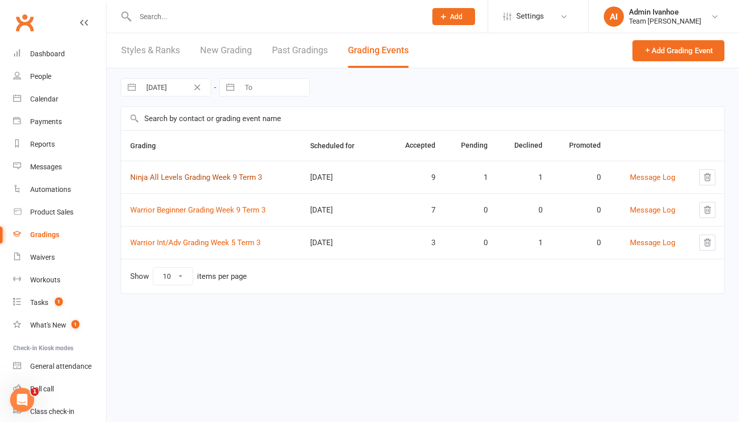
click at [195, 180] on link "Ninja All Levels Grading Week 9 Term 3" at bounding box center [196, 177] width 132 height 9
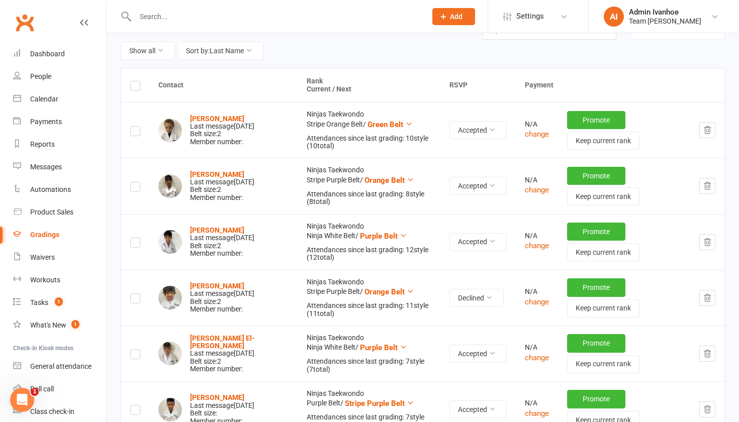
scroll to position [138, 0]
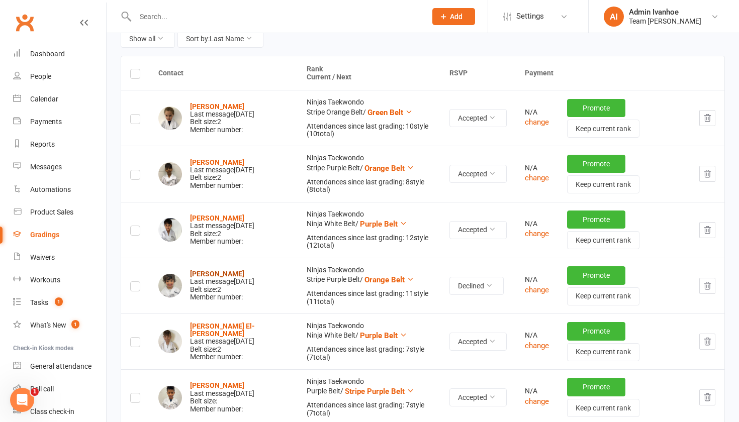
click at [204, 270] on strong "Joseph Curran-Fernandez" at bounding box center [217, 274] width 54 height 8
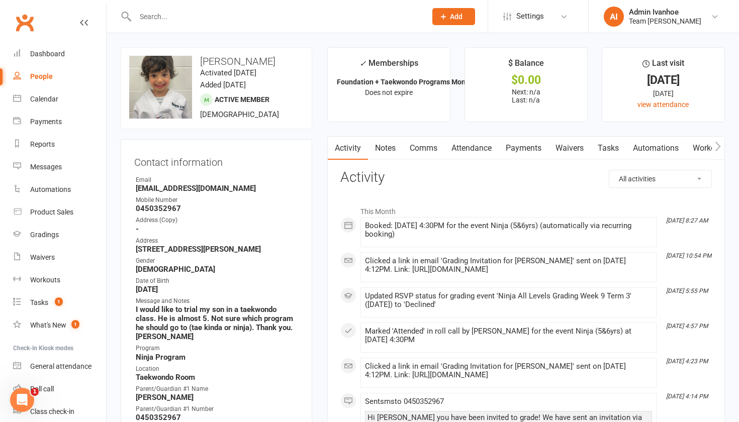
click at [428, 150] on link "Comms" at bounding box center [424, 148] width 42 height 23
